Goal: Navigation & Orientation: Find specific page/section

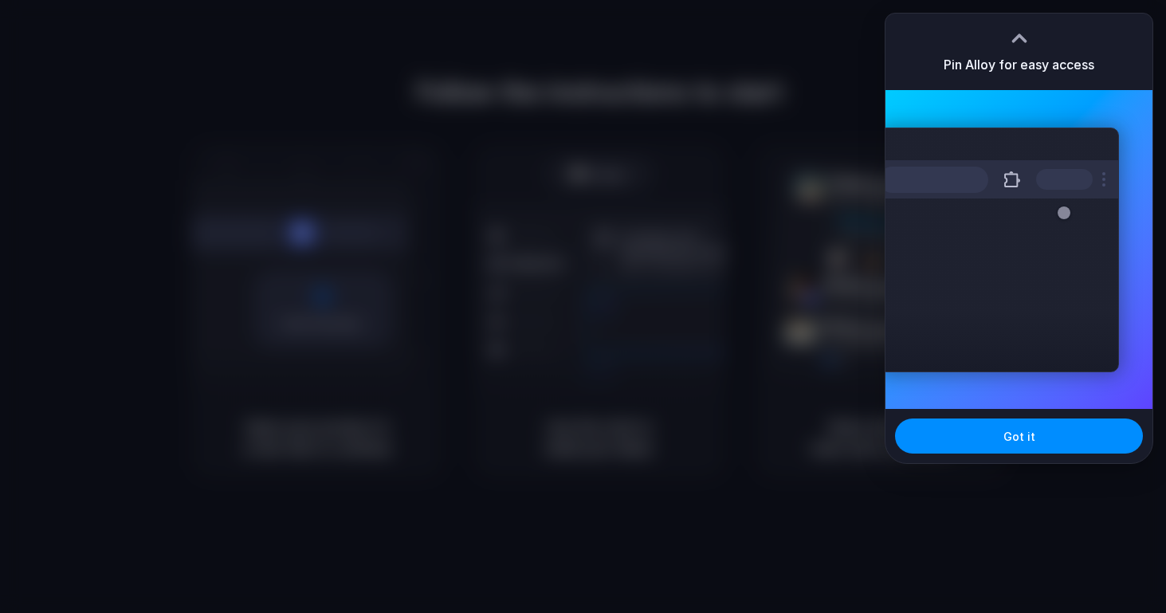
click at [1017, 29] on div at bounding box center [1020, 38] width 24 height 24
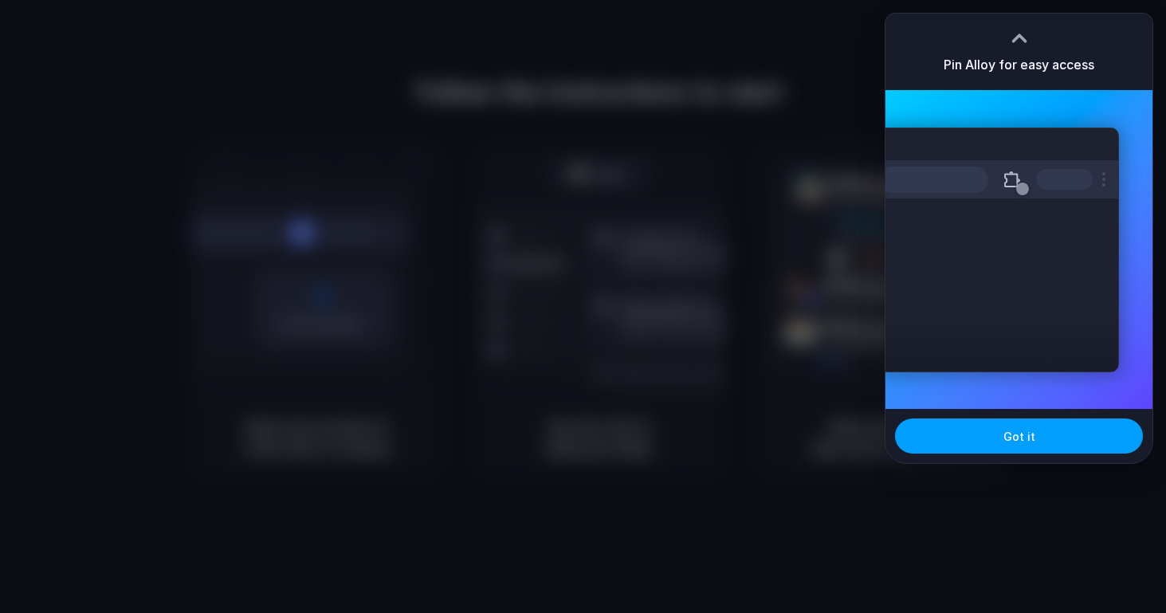
click at [1042, 442] on button "Got it" at bounding box center [1019, 436] width 248 height 35
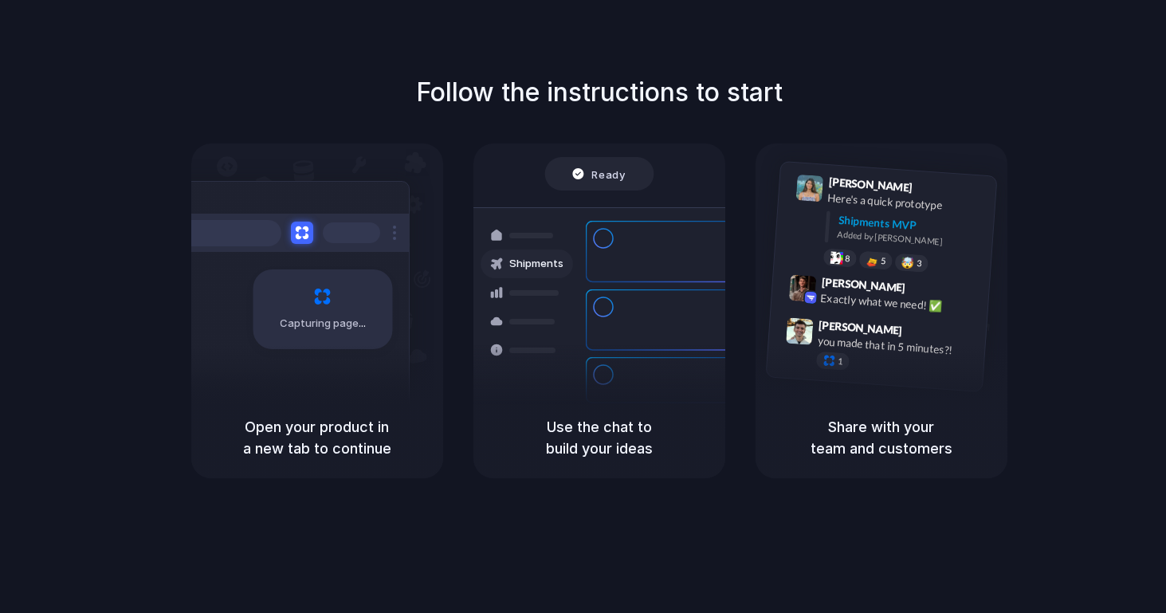
click at [584, 307] on div at bounding box center [584, 307] width 0 height 0
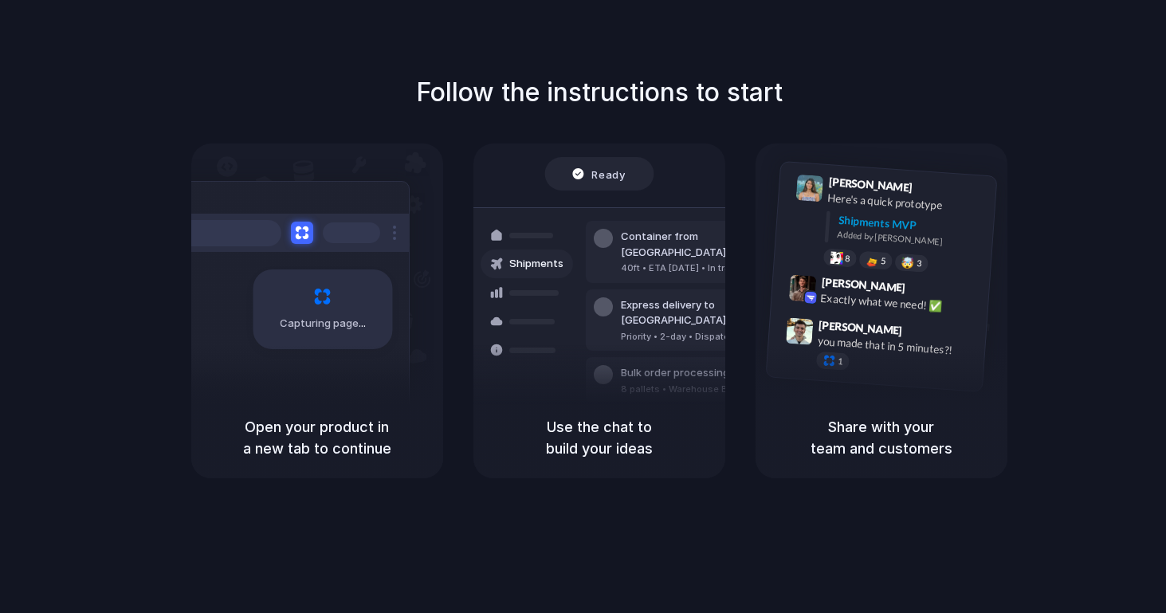
click at [584, 307] on div at bounding box center [584, 307] width 0 height 0
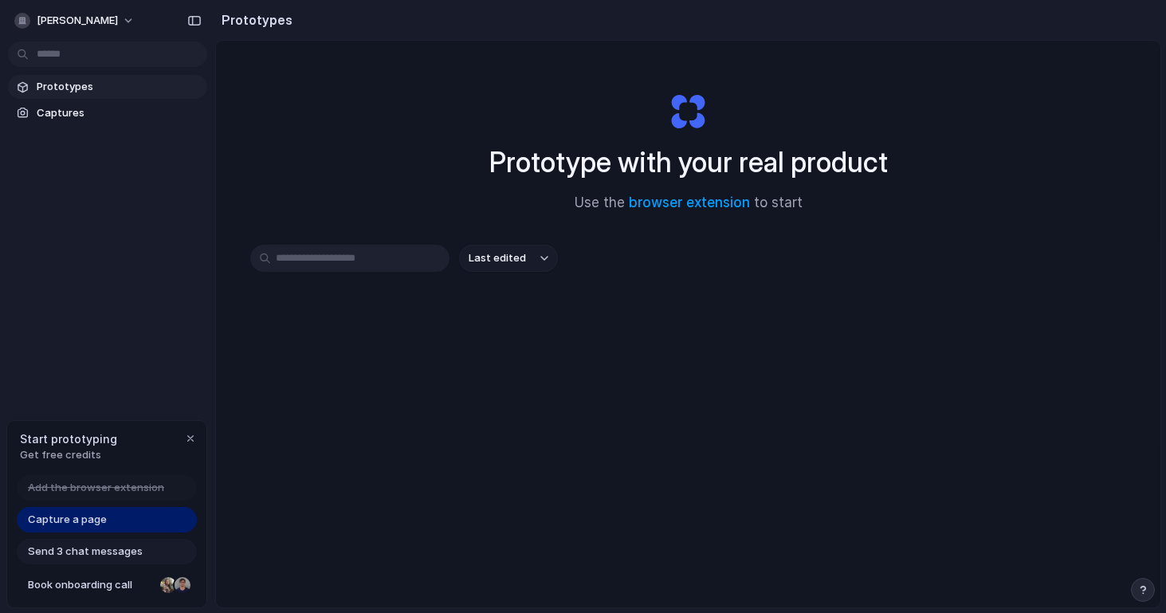
click at [397, 265] on input "text" at bounding box center [349, 258] width 199 height 27
click at [152, 189] on div "Prototypes Captures" at bounding box center [107, 167] width 215 height 334
click at [93, 515] on span "Capture a page" at bounding box center [67, 520] width 79 height 16
click at [720, 209] on link "browser extension" at bounding box center [689, 203] width 121 height 16
click at [501, 266] on button "Last edited" at bounding box center [508, 258] width 99 height 27
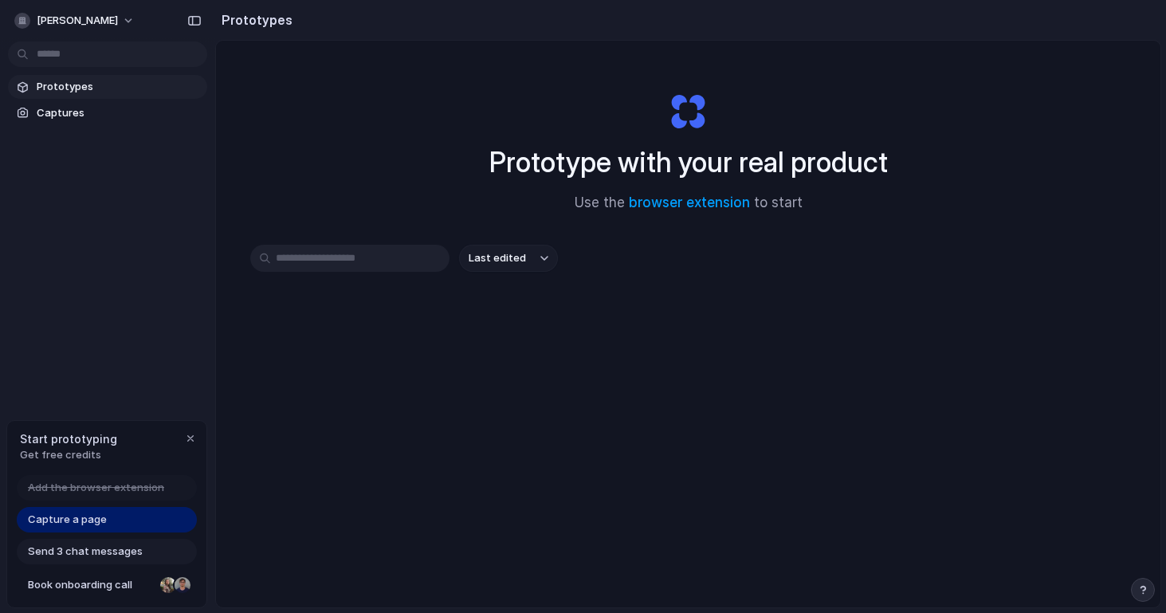
drag, startPoint x: 517, startPoint y: 261, endPoint x: 222, endPoint y: 159, distance: 311.4
click at [101, 116] on span "Captures" at bounding box center [119, 113] width 164 height 16
